Goal: Transaction & Acquisition: Obtain resource

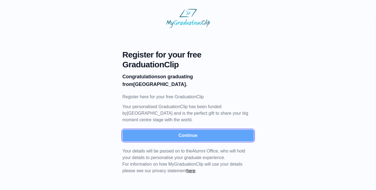
click at [169, 137] on button "Continue" at bounding box center [188, 136] width 131 height 12
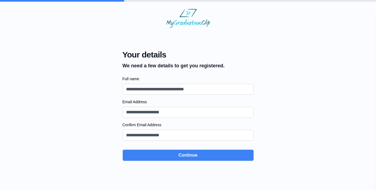
click at [163, 85] on input "Full name" at bounding box center [188, 89] width 131 height 11
type input "**********"
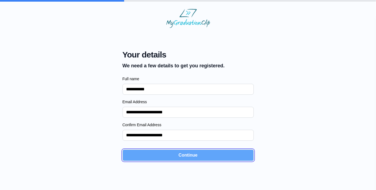
click at [175, 157] on button "Continue" at bounding box center [188, 156] width 131 height 12
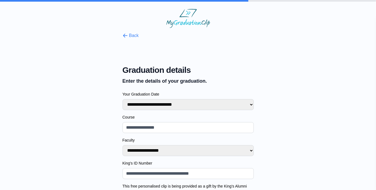
click at [160, 100] on select "**********" at bounding box center [188, 104] width 131 height 11
select select "**********"
click at [123, 99] on select "**********" at bounding box center [188, 104] width 131 height 11
select select
click at [165, 131] on input "Course" at bounding box center [188, 127] width 131 height 11
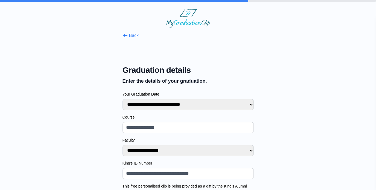
type input "*"
select select
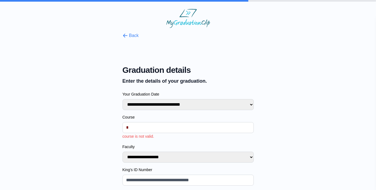
type input "**"
select select
type input "***"
select select
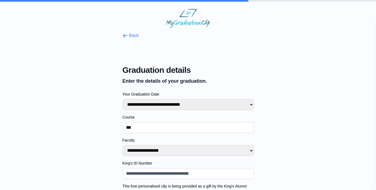
type input "***"
click at [155, 154] on select "**********" at bounding box center [188, 150] width 131 height 11
select select "**********"
click at [123, 145] on select "**********" at bounding box center [188, 150] width 131 height 11
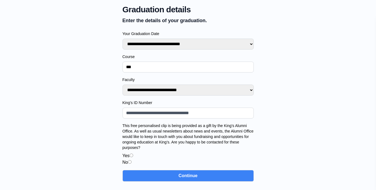
click at [143, 108] on input "King's ID Number" at bounding box center [188, 113] width 131 height 11
type input "*"
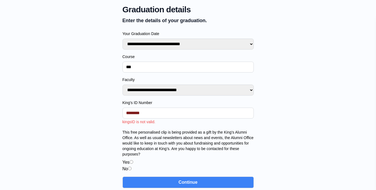
click at [131, 154] on span "This free personalised clip is being provided as a gift by the King’s Alumni Of…" at bounding box center [188, 151] width 131 height 43
click at [132, 163] on div "Yes" at bounding box center [188, 162] width 131 height 7
click at [127, 114] on input "King's ID Number" at bounding box center [188, 113] width 131 height 11
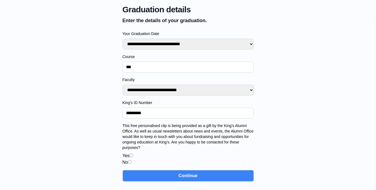
type input "*********"
click at [155, 134] on label "This free personalised clip is being provided as a gift by the King’s Alumni Of…" at bounding box center [188, 136] width 131 height 27
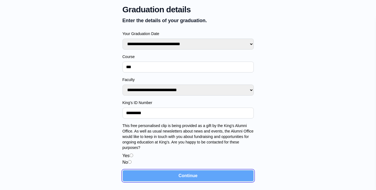
click at [164, 170] on button "Continue" at bounding box center [188, 176] width 131 height 12
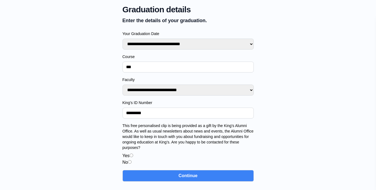
scroll to position [0, 0]
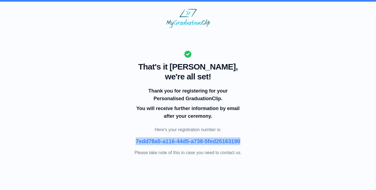
drag, startPoint x: 212, startPoint y: 149, endPoint x: 152, endPoint y: 143, distance: 60.0
click at [152, 143] on p "7edd78a5-a116-44d5-a738-5fed25163190" at bounding box center [188, 141] width 105 height 8
copy b "7edd78a5-a116-44d5-a738-5fed25163190"
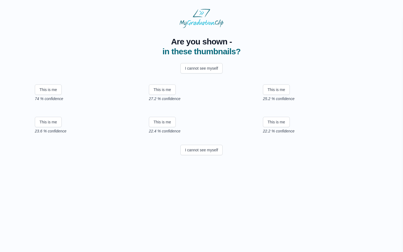
scroll to position [2, 0]
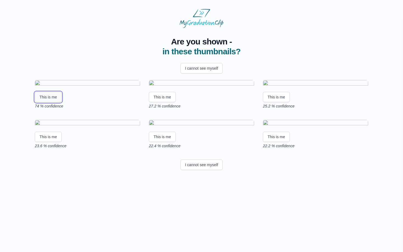
click at [50, 102] on button "This is me" at bounding box center [48, 97] width 27 height 10
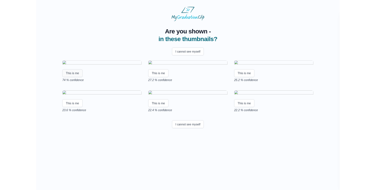
scroll to position [0, 0]
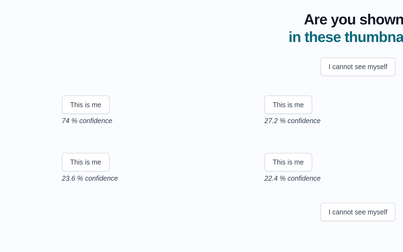
scroll to position [31, 0]
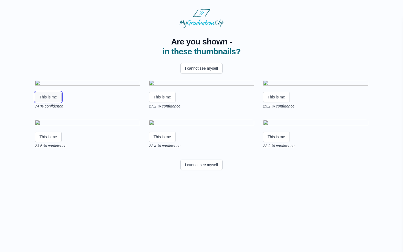
click at [49, 102] on button "This is me" at bounding box center [48, 97] width 27 height 10
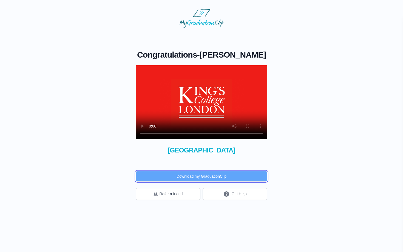
click at [214, 176] on button "Download my GraduationClip" at bounding box center [201, 176] width 131 height 10
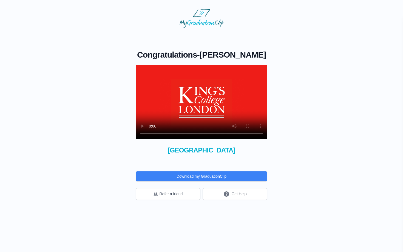
click at [222, 104] on video at bounding box center [201, 102] width 131 height 74
click at [221, 106] on video at bounding box center [201, 102] width 131 height 74
click at [219, 192] on button "Get Help" at bounding box center [234, 194] width 65 height 12
click at [229, 99] on video at bounding box center [201, 102] width 131 height 74
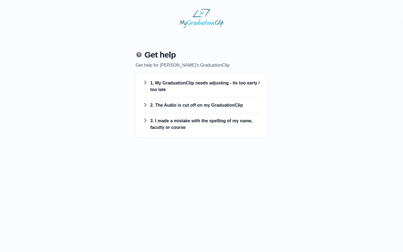
click at [227, 87] on h3 "1. My GraduationClip needs adjusting - its too early / too late" at bounding box center [201, 86] width 118 height 13
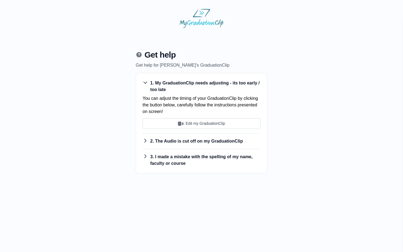
click at [227, 87] on h3 "1. My GraduationClip needs adjusting - its too early / too late" at bounding box center [201, 86] width 118 height 13
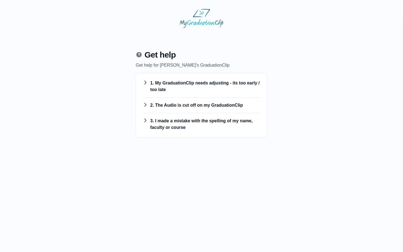
click at [227, 88] on h3 "1. My GraduationClip needs adjusting - its too early / too late" at bounding box center [201, 86] width 118 height 13
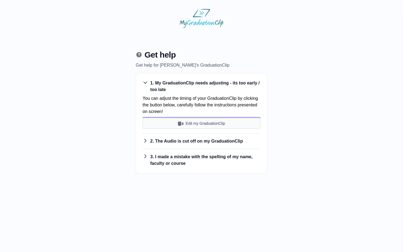
click at [222, 123] on button "Edit my GraduationClip" at bounding box center [201, 123] width 118 height 11
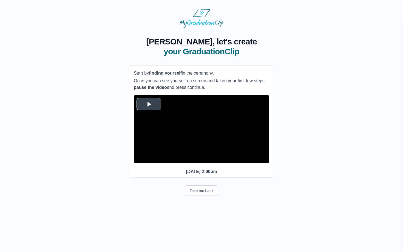
click at [149, 104] on span "Video Player" at bounding box center [149, 104] width 0 height 0
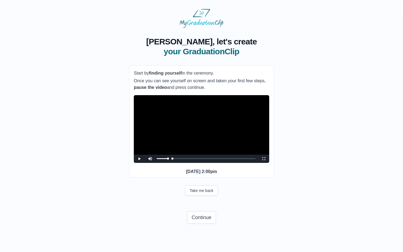
drag, startPoint x: 164, startPoint y: 167, endPoint x: 150, endPoint y: 167, distance: 14.2
click at [150, 163] on div "Play Mute Current Time 5:21 / Loaded : 0% 0:00:00 0:00:00 Progress : 0% Stream …" at bounding box center [201, 158] width 135 height 8
click at [173, 159] on div "Loaded : 0% 0:03:48 0:00:02 Progress : 0%" at bounding box center [206, 158] width 97 height 1
drag, startPoint x: 168, startPoint y: 167, endPoint x: 185, endPoint y: 166, distance: 17.8
click at [186, 159] on div "Loaded : 0% 0:24:21 0:08:16 Progress : 0%" at bounding box center [206, 158] width 97 height 1
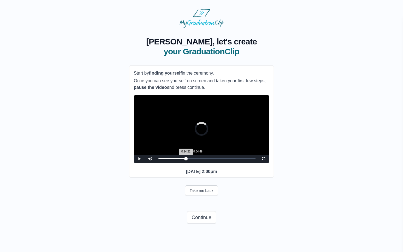
click at [197, 159] on div "0:34:49" at bounding box center [197, 158] width 0 height 1
click at [214, 163] on div "Loaded : 0% 0:49:55 0:34:50 Progress : 0%" at bounding box center [207, 158] width 102 height 8
click at [223, 163] on div "Loaded : 0% 0:57:57 0:49:56 Progress : 0%" at bounding box center [207, 158] width 102 height 8
click at [232, 163] on div "Loaded : 0% 1:06:00 0:57:58 Progress : 0%" at bounding box center [207, 158] width 102 height 8
click at [237, 163] on div "Loaded : 0% 1:09:39 1:06:01 Progress : 0%" at bounding box center [207, 158] width 102 height 8
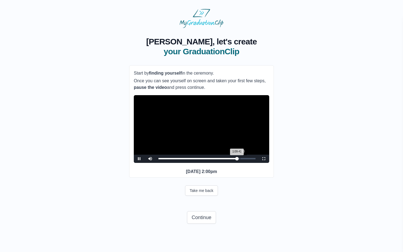
click at [240, 159] on div "1:12:20" at bounding box center [240, 158] width 0 height 1
click at [239, 159] on div "1:13:03 Progress : 0%" at bounding box center [198, 158] width 81 height 1
click at [234, 163] on div "Loaded : 0% 1:07:27 1:13:08 Progress : 0%" at bounding box center [207, 158] width 102 height 8
click at [229, 163] on div "Loaded : 0% 1:03:33 1:07:28 Progress : 0%" at bounding box center [207, 158] width 102 height 8
click at [223, 163] on div "Loaded : 0% 0:57:57 1:03:19 Progress : 0%" at bounding box center [207, 158] width 102 height 8
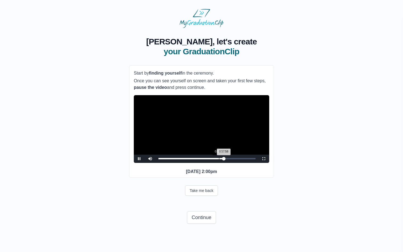
click at [219, 163] on div "Loaded : 0% 0:53:49 0:57:58 Progress : 0%" at bounding box center [207, 158] width 102 height 8
click at [225, 163] on div "Loaded : 0% 0:58:27 0:53:49 Progress : 0%" at bounding box center [207, 158] width 102 height 8
click at [228, 159] on div "1:02:06" at bounding box center [228, 158] width 0 height 1
click at [228, 159] on div "1:02:07 Progress : 0%" at bounding box center [193, 158] width 70 height 1
click at [233, 159] on div "1:06:29" at bounding box center [233, 158] width 0 height 1
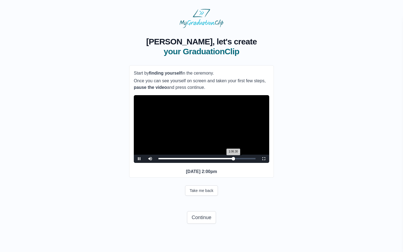
click at [235, 159] on div "1:08:11" at bounding box center [235, 158] width 0 height 1
click at [237, 159] on div "1:10:08" at bounding box center [237, 158] width 0 height 1
click at [240, 159] on div "Loaded : 0% 1:12:05 1:10:09 Progress : 0%" at bounding box center [206, 158] width 97 height 1
click at [242, 159] on div "1:14:16" at bounding box center [242, 158] width 0 height 1
click at [242, 159] on div "1:14:18 Progress : 0%" at bounding box center [200, 158] width 84 height 1
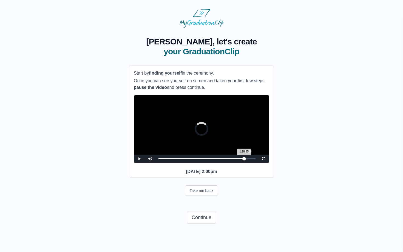
click at [246, 159] on div "1:18:25" at bounding box center [246, 158] width 0 height 1
click at [250, 163] on div "Loaded : 0% 1:21:20 1:18:27 Progress : 0%" at bounding box center [207, 158] width 102 height 8
click at [250, 159] on div "1:22:04 Progress : 0%" at bounding box center [203, 158] width 91 height 1
click at [223, 163] on div "Loaded : 0% 0:56:59 1:22:04 Progress : 0%" at bounding box center [207, 158] width 102 height 8
click at [226, 163] on div "Loaded : 0% 0:59:54 0:59:54 Progress : 0%" at bounding box center [207, 158] width 102 height 8
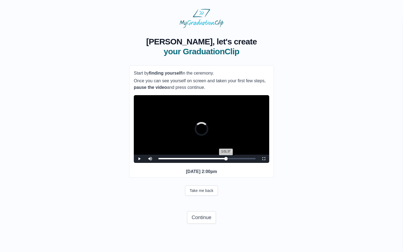
click at [226, 159] on div "1:01:37 Progress : 0%" at bounding box center [191, 158] width 67 height 1
click at [230, 159] on div "1:04:03" at bounding box center [230, 158] width 0 height 1
click at [230, 159] on div "1:05:30 Progress : 0%" at bounding box center [194, 158] width 72 height 1
click at [207, 196] on button "Take me back" at bounding box center [201, 190] width 33 height 10
click at [139, 159] on span "Video Player" at bounding box center [139, 159] width 0 height 0
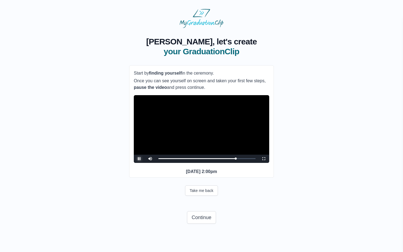
click at [139, 159] on span "Video Player" at bounding box center [139, 159] width 0 height 0
click at [234, 159] on div "1:08:29 Progress : 0%" at bounding box center [196, 158] width 77 height 1
click at [139, 159] on span "Video Player" at bounding box center [139, 159] width 0 height 0
click at [234, 159] on div "1:07:14 Progress : 0%" at bounding box center [196, 158] width 76 height 1
click at [236, 159] on div "1:08:55 Progress : 0%" at bounding box center [196, 158] width 77 height 1
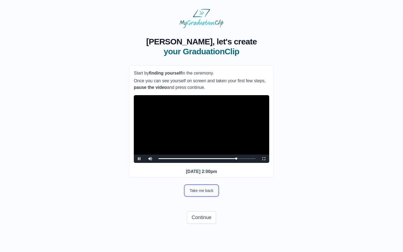
click at [210, 196] on button "Take me back" at bounding box center [201, 190] width 33 height 10
click at [235, 159] on div "1:08:26 Progress : 0%" at bounding box center [196, 158] width 77 height 1
click at [139, 159] on span "Video Player" at bounding box center [139, 159] width 0 height 0
click at [235, 159] on div "1:08:26 Progress : 0%" at bounding box center [196, 158] width 77 height 1
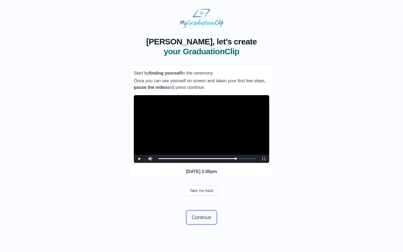
click at [202, 223] on button "Continue" at bounding box center [201, 217] width 29 height 13
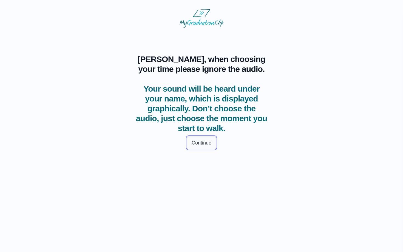
click at [207, 143] on button "Continue" at bounding box center [201, 142] width 29 height 13
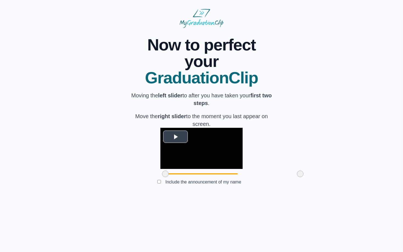
click at [175, 136] on span "Video Player" at bounding box center [175, 136] width 0 height 0
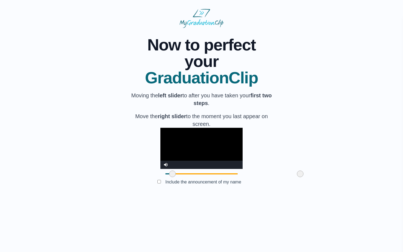
drag, startPoint x: 134, startPoint y: 214, endPoint x: 140, endPoint y: 214, distance: 6.6
click at [169, 177] on span at bounding box center [172, 173] width 7 height 7
click at [184, 169] on video "Video Player" at bounding box center [201, 148] width 82 height 41
drag, startPoint x: 268, startPoint y: 214, endPoint x: 231, endPoint y: 216, distance: 36.5
click at [260, 177] on span at bounding box center [263, 173] width 7 height 7
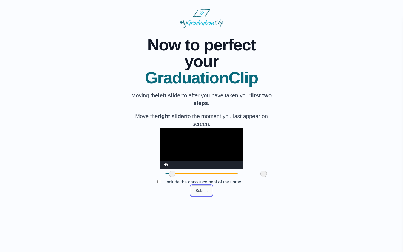
click at [200, 196] on button "Submit" at bounding box center [201, 190] width 21 height 10
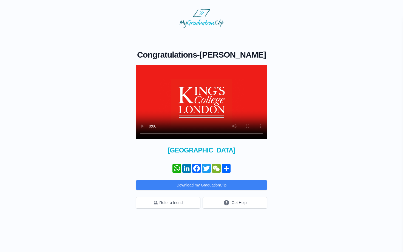
click at [185, 107] on video at bounding box center [201, 102] width 131 height 74
click at [209, 93] on video at bounding box center [201, 102] width 131 height 74
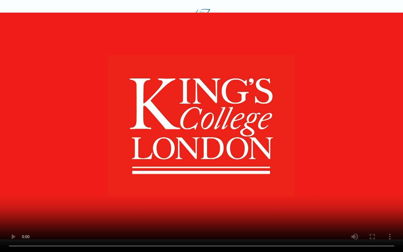
click at [231, 132] on video at bounding box center [201, 126] width 403 height 252
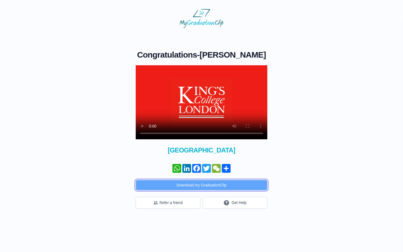
click at [220, 186] on button "Download my GraduationClip" at bounding box center [201, 185] width 131 height 10
